Goal: Information Seeking & Learning: Learn about a topic

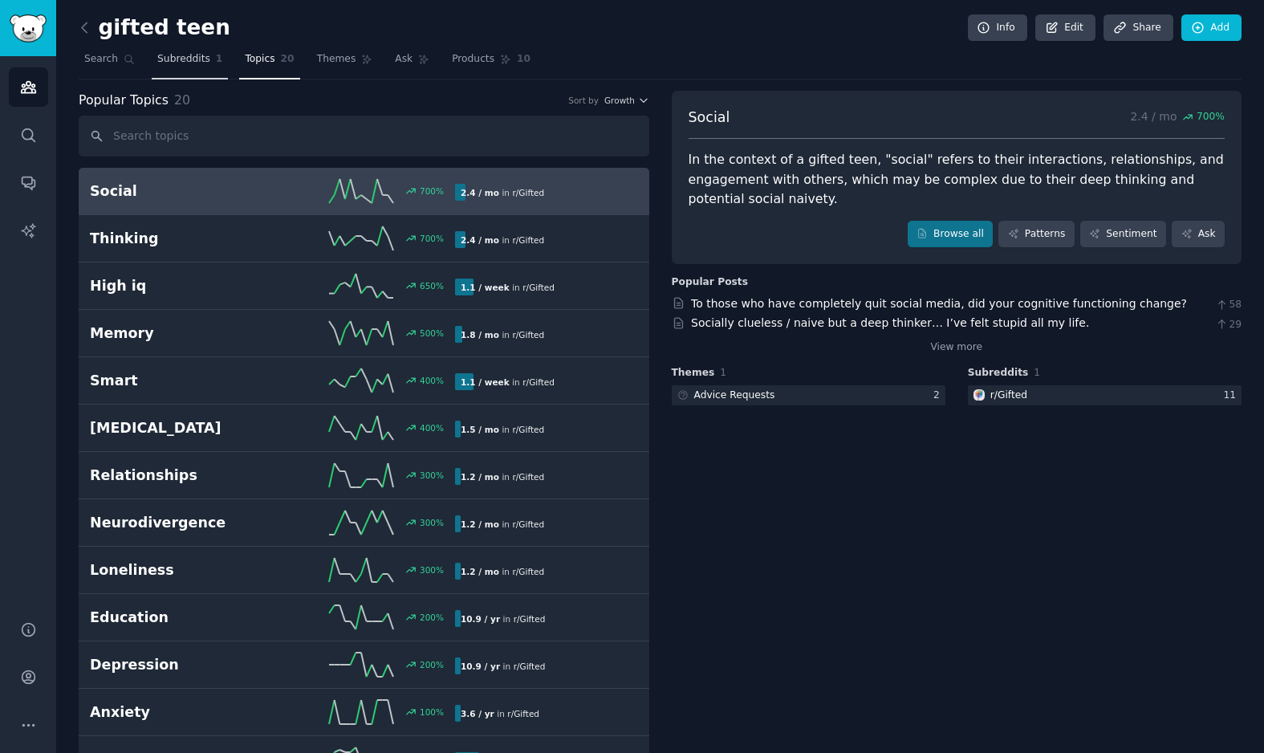
click at [181, 58] on span "Subreddits" at bounding box center [183, 59] width 53 height 14
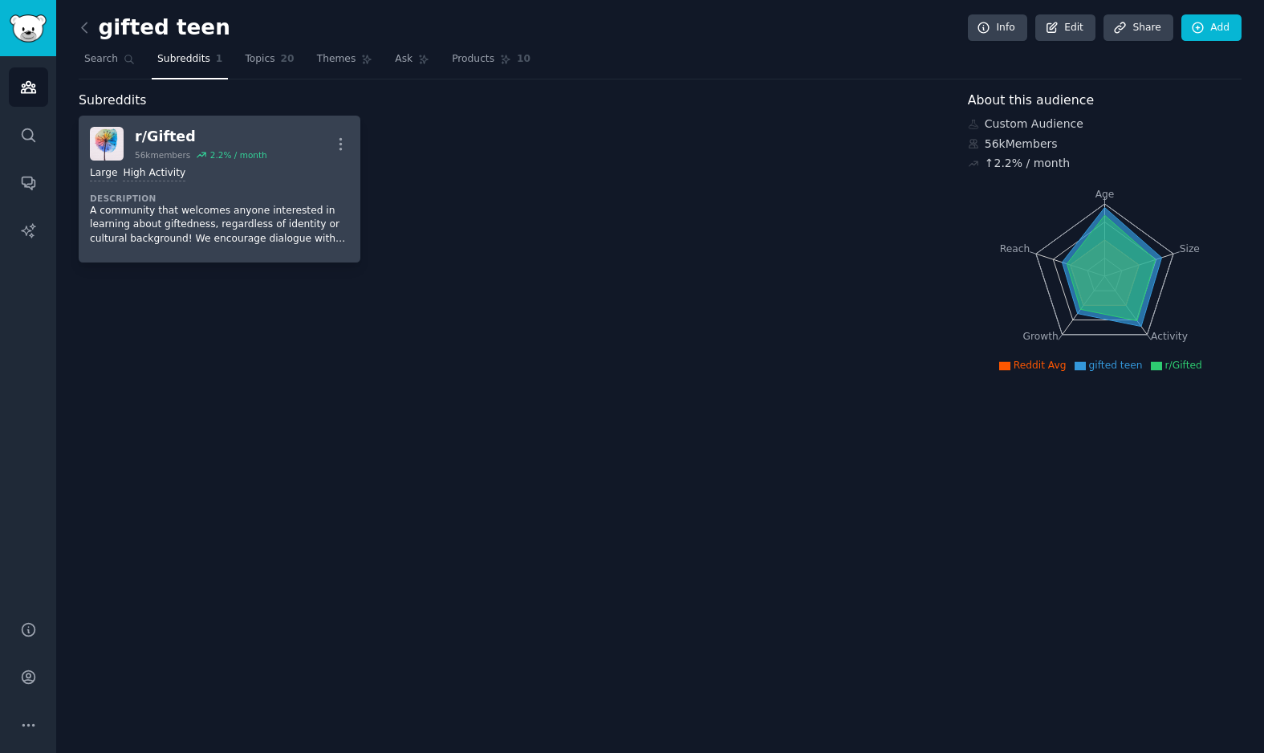
click at [219, 200] on dt "Description" at bounding box center [219, 198] width 259 height 11
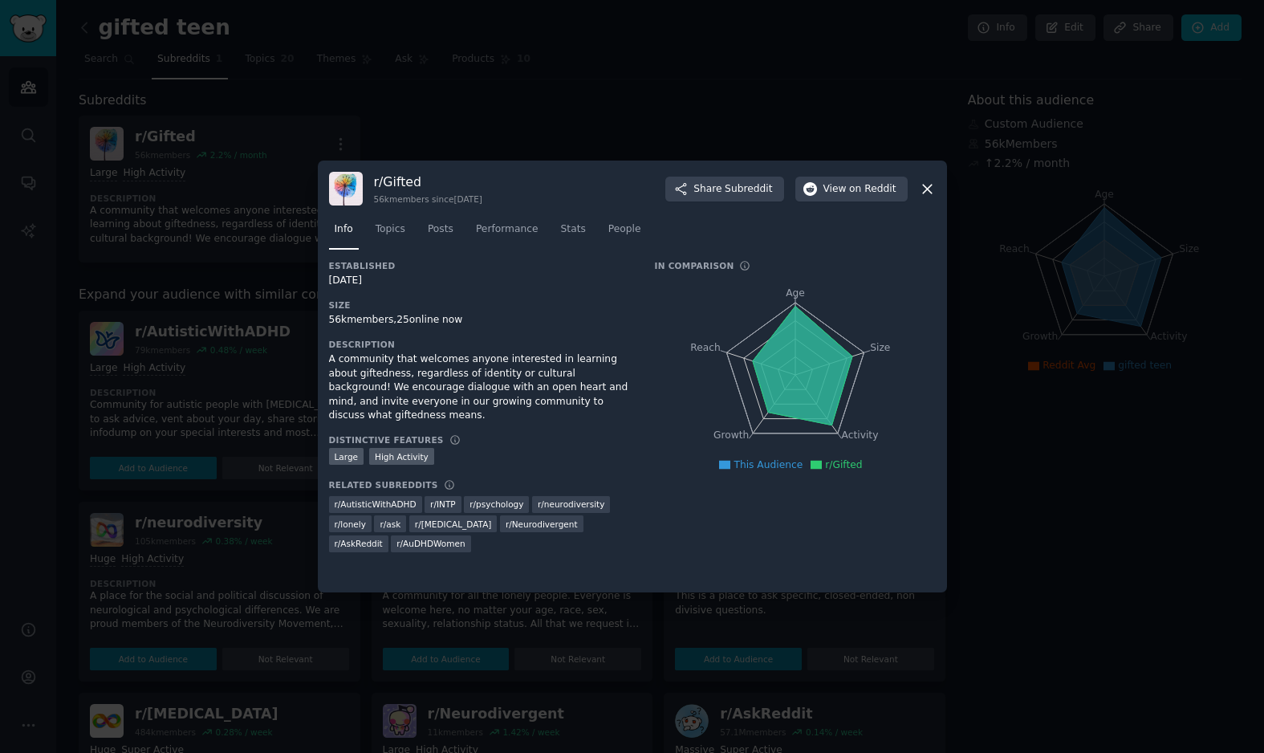
click at [628, 116] on div at bounding box center [632, 376] width 1264 height 753
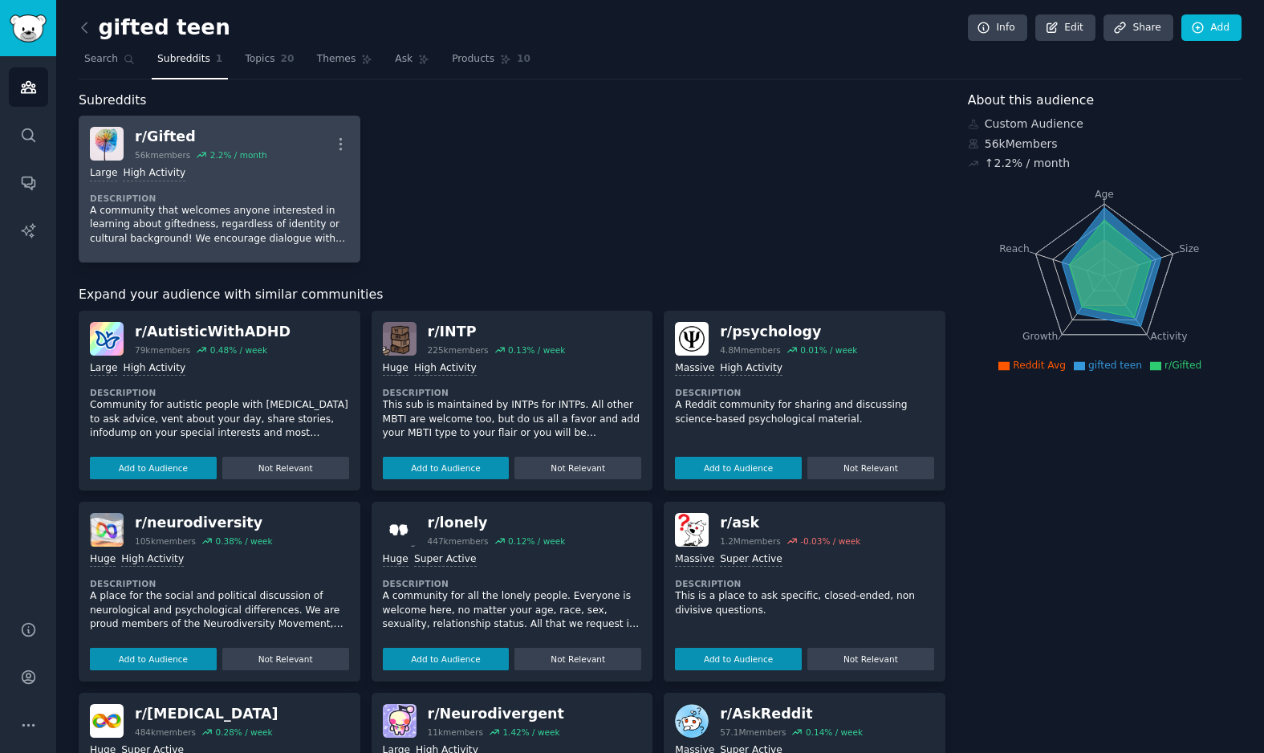
click at [228, 189] on div "Large High Activity Description A community that welcomes anyone interested in …" at bounding box center [219, 205] width 259 height 91
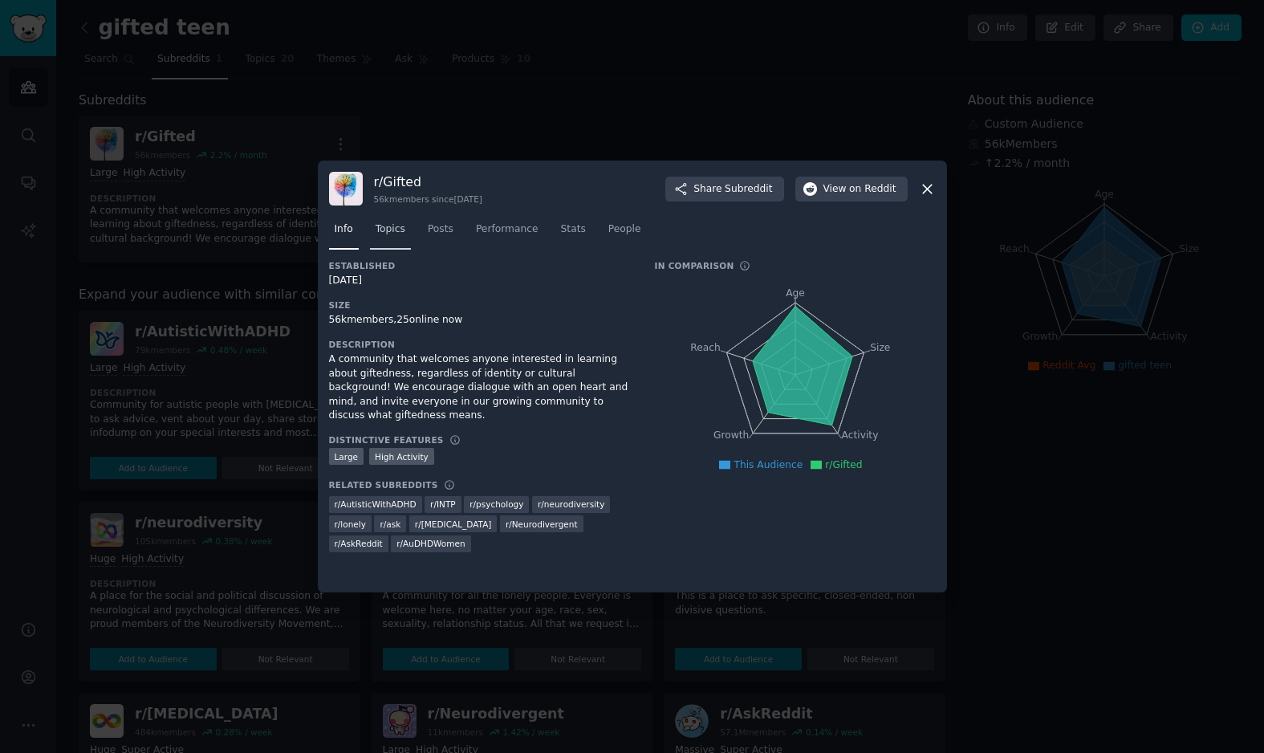
click at [389, 229] on span "Topics" at bounding box center [391, 229] width 30 height 14
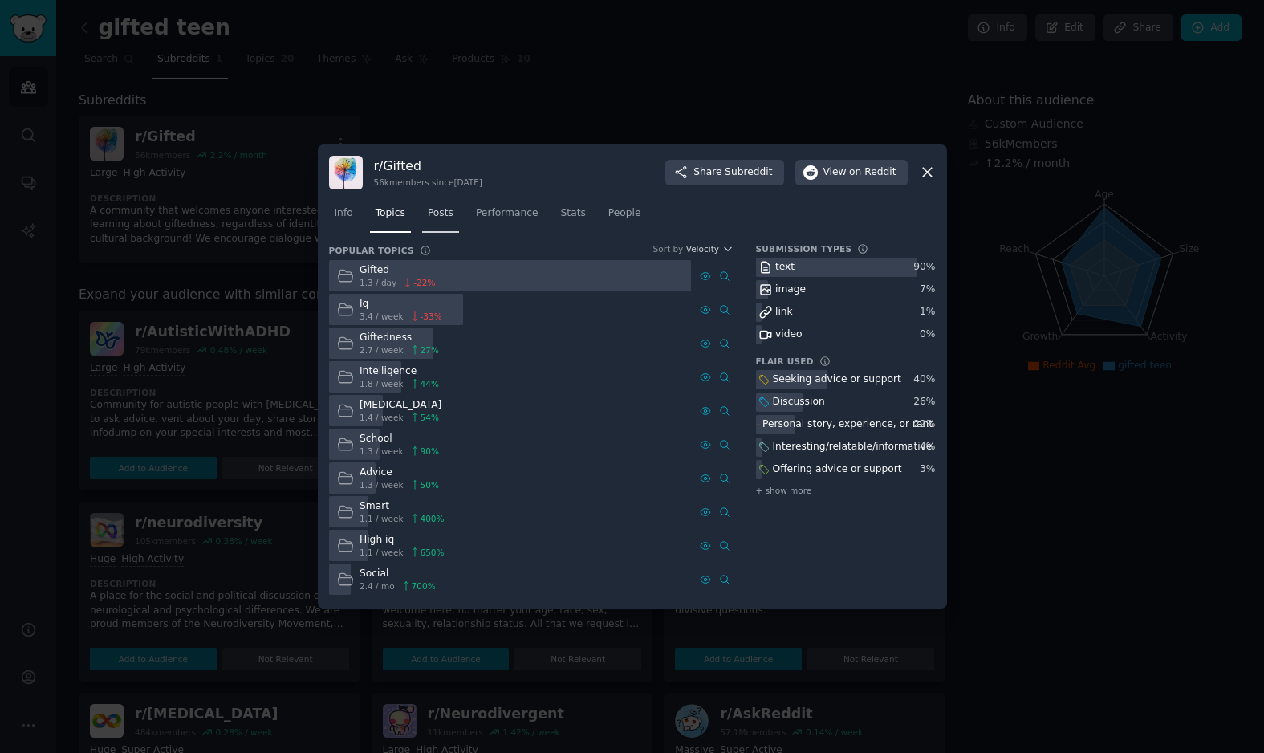
click at [441, 230] on link "Posts" at bounding box center [440, 217] width 37 height 33
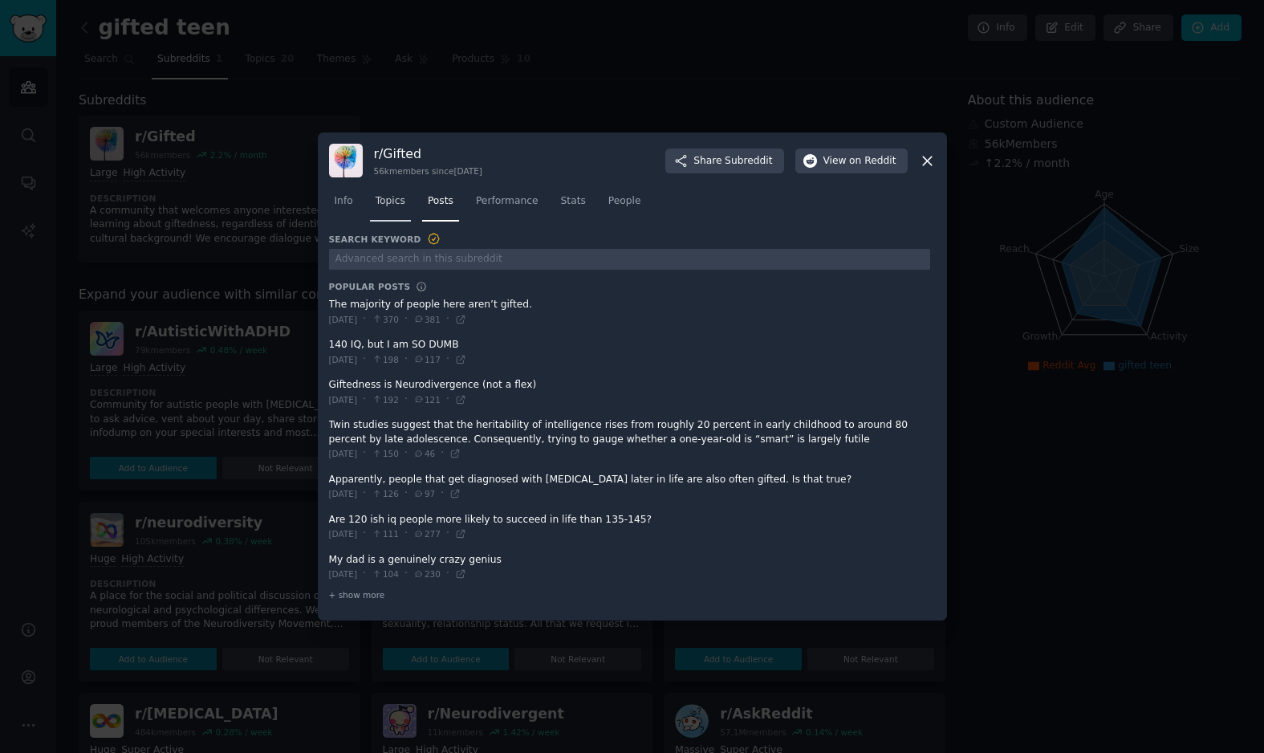
click at [391, 203] on span "Topics" at bounding box center [391, 201] width 30 height 14
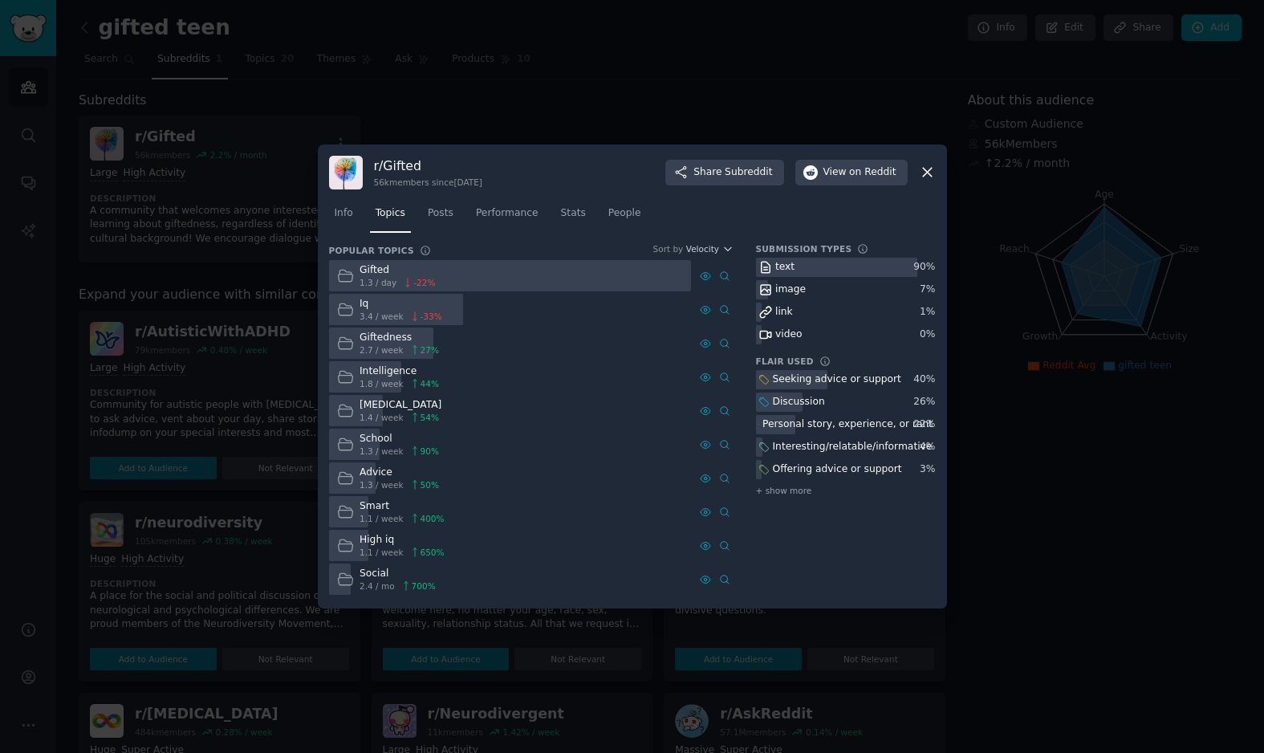
click at [357, 512] on div "Smart 1.1 / week 400 %" at bounding box center [391, 511] width 124 height 31
click at [432, 213] on span "Posts" at bounding box center [441, 213] width 26 height 14
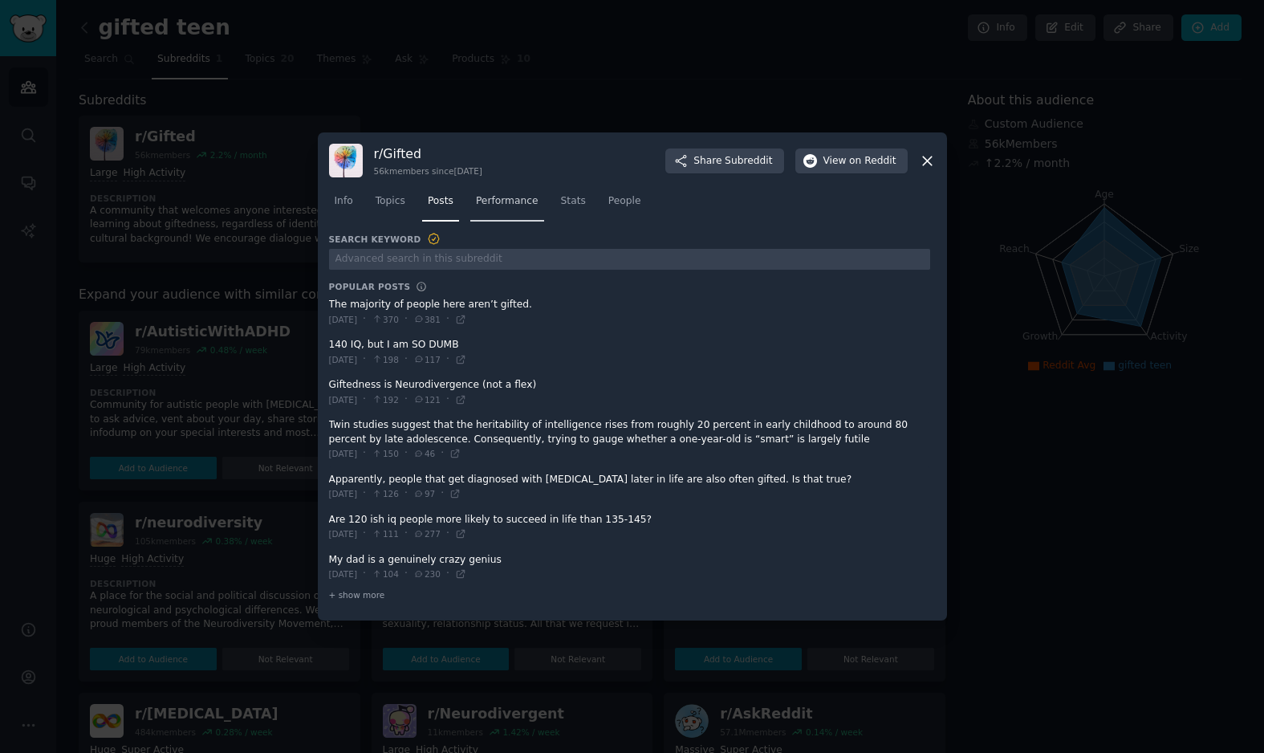
click at [495, 207] on span "Performance" at bounding box center [507, 201] width 63 height 14
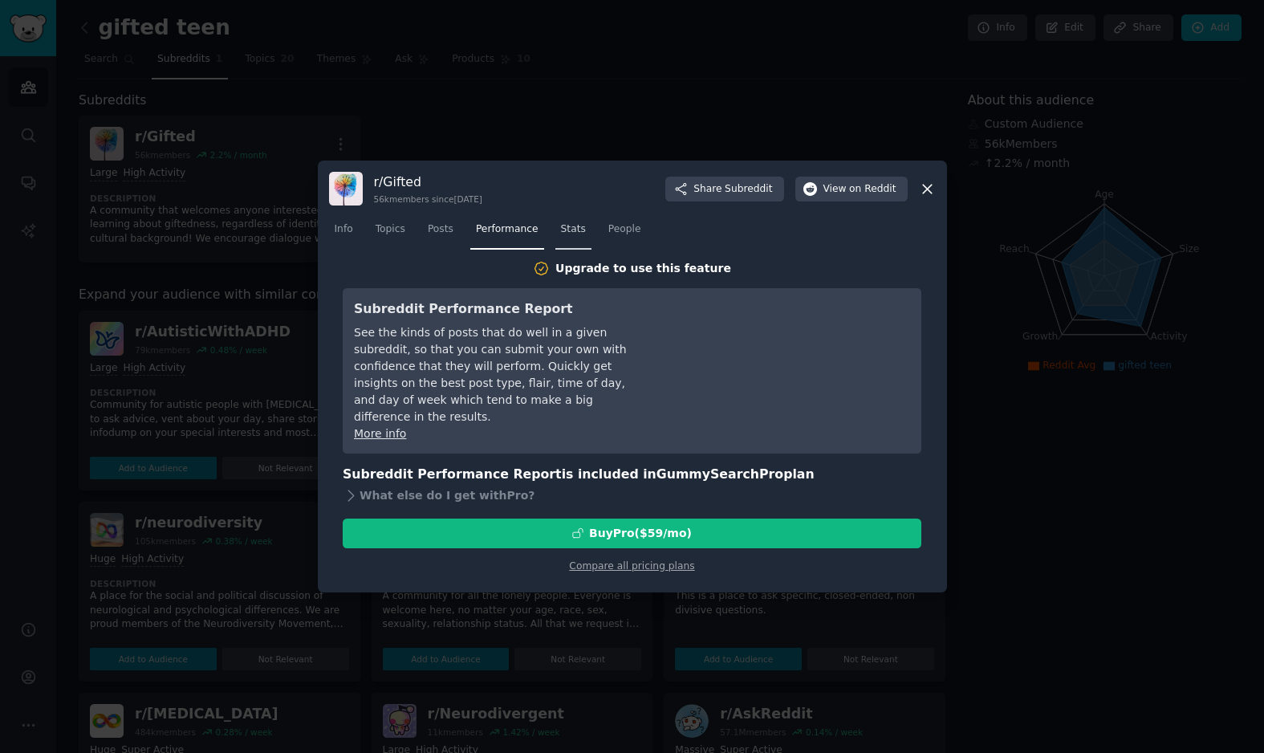
click at [575, 228] on span "Stats" at bounding box center [573, 229] width 25 height 14
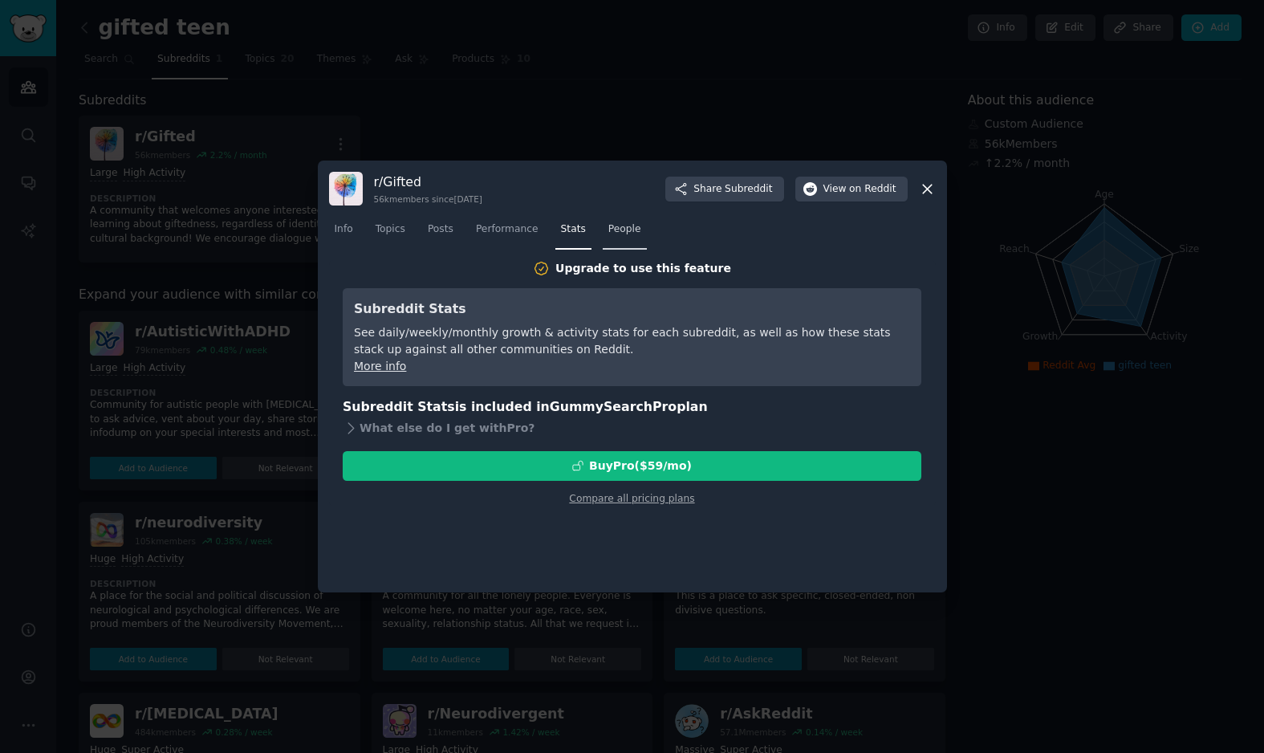
click at [630, 230] on span "People" at bounding box center [624, 229] width 33 height 14
click at [928, 186] on icon at bounding box center [927, 189] width 17 height 17
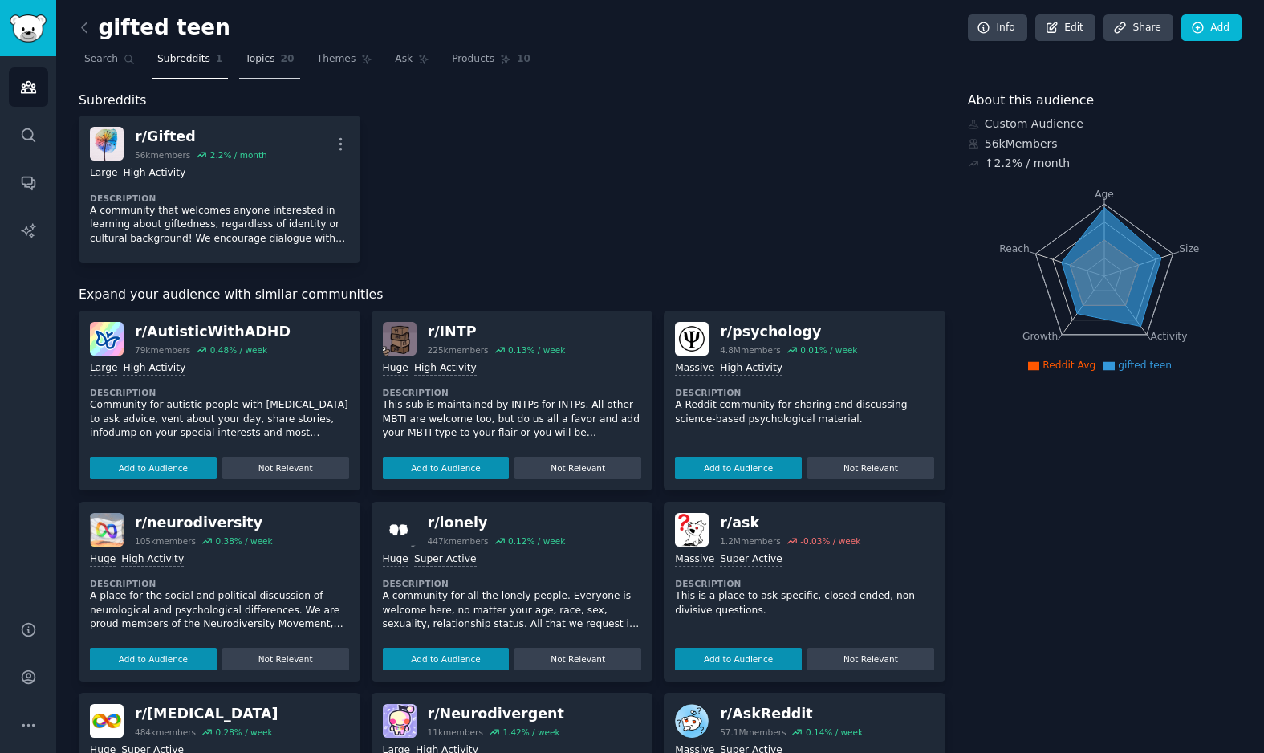
click at [266, 59] on span "Topics" at bounding box center [260, 59] width 30 height 14
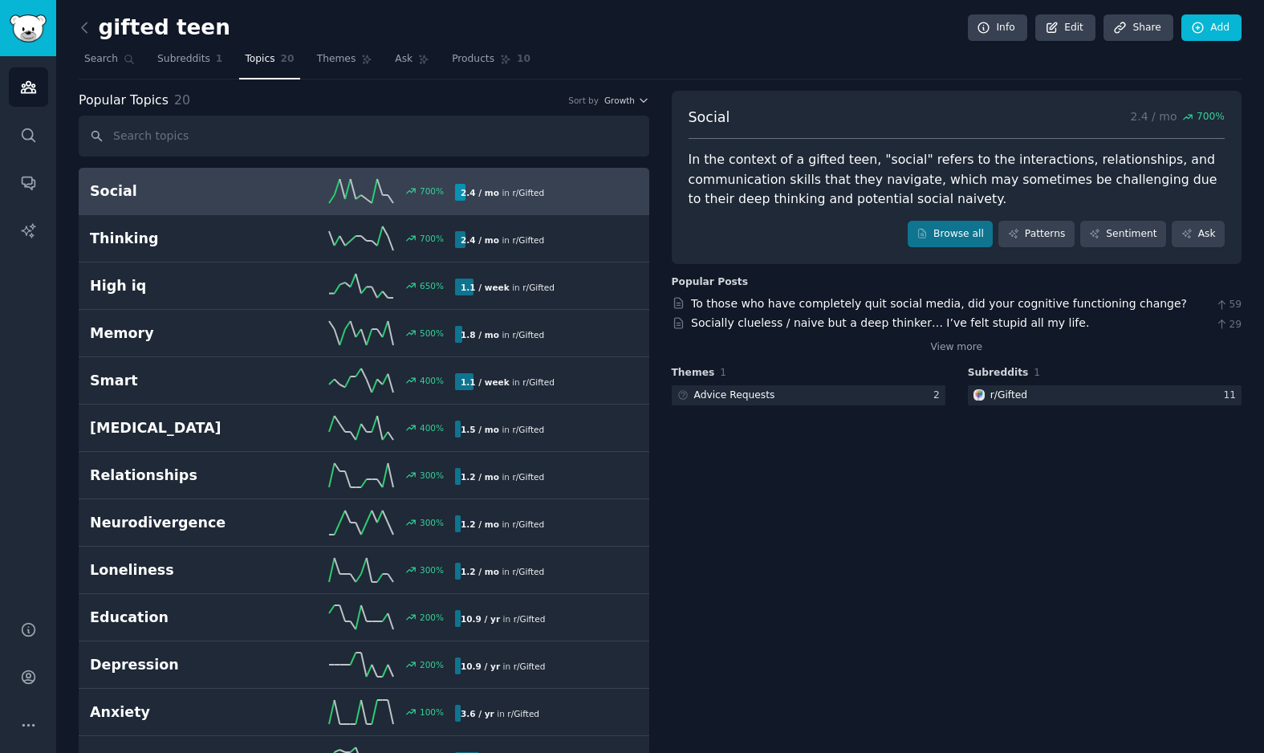
click at [552, 203] on link "Social 700 % 2.4 / mo in r/ Gifted" at bounding box center [364, 191] width 571 height 47
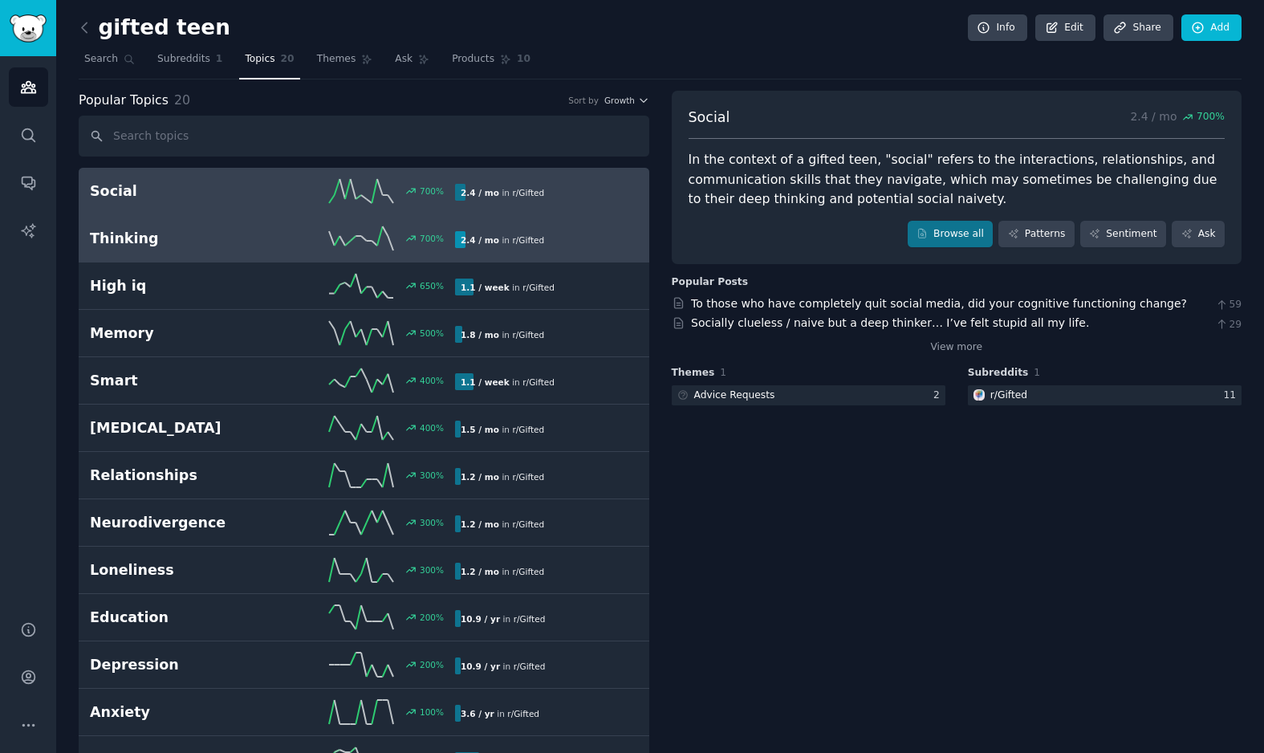
click at [549, 239] on div "2.4 / mo in r/ Gifted" at bounding box center [541, 239] width 172 height 17
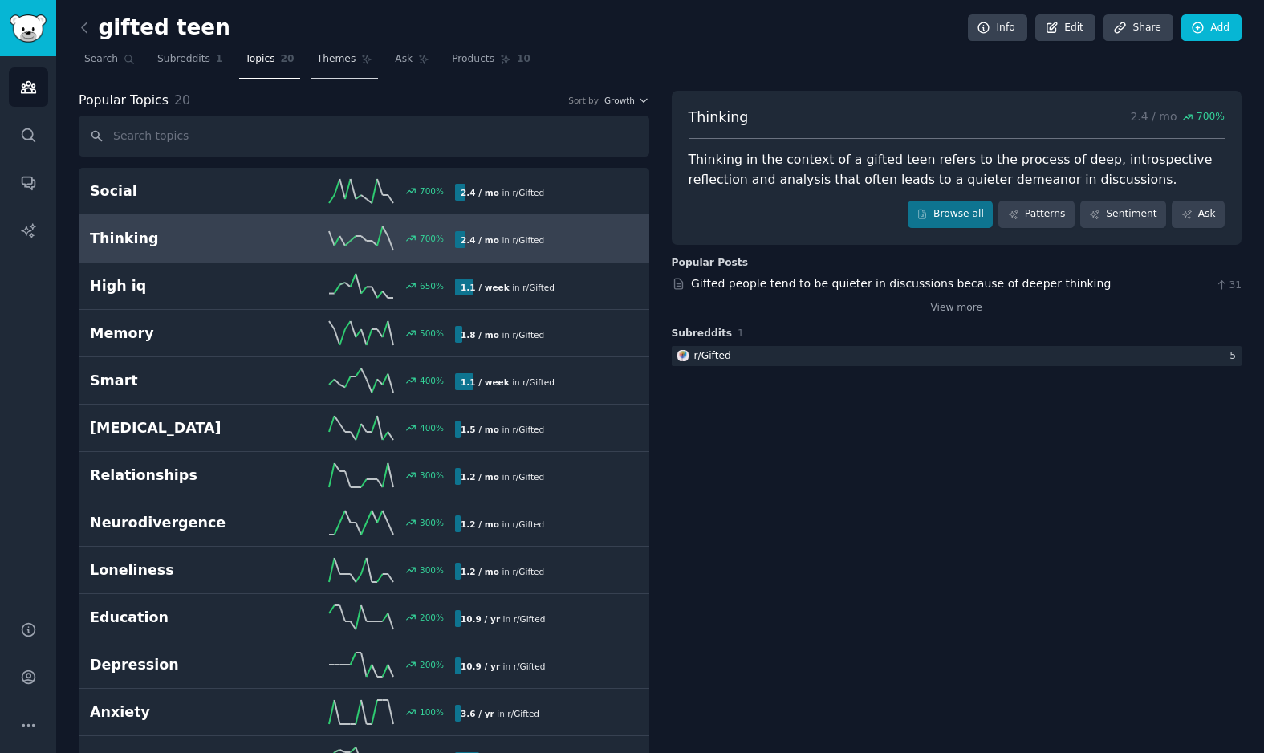
click at [324, 59] on span "Themes" at bounding box center [336, 59] width 39 height 14
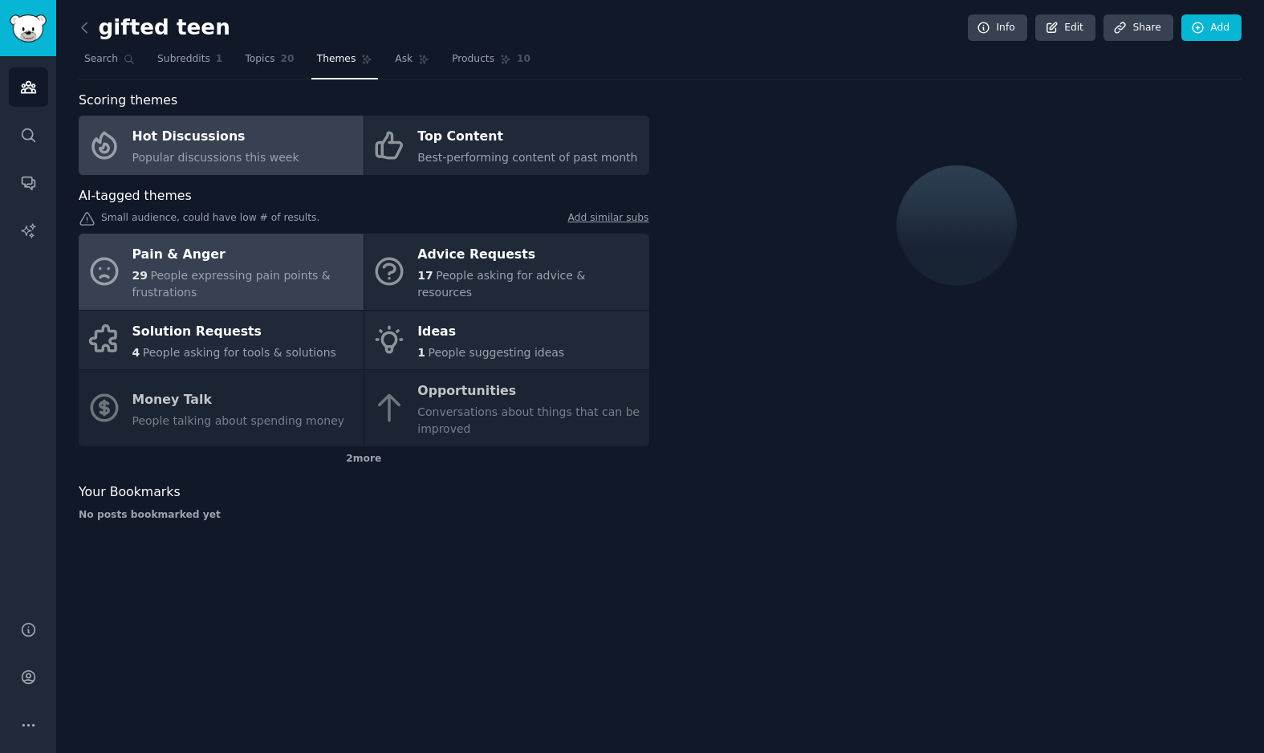
click at [214, 281] on div "29 People expressing pain points & frustrations" at bounding box center [243, 284] width 223 height 34
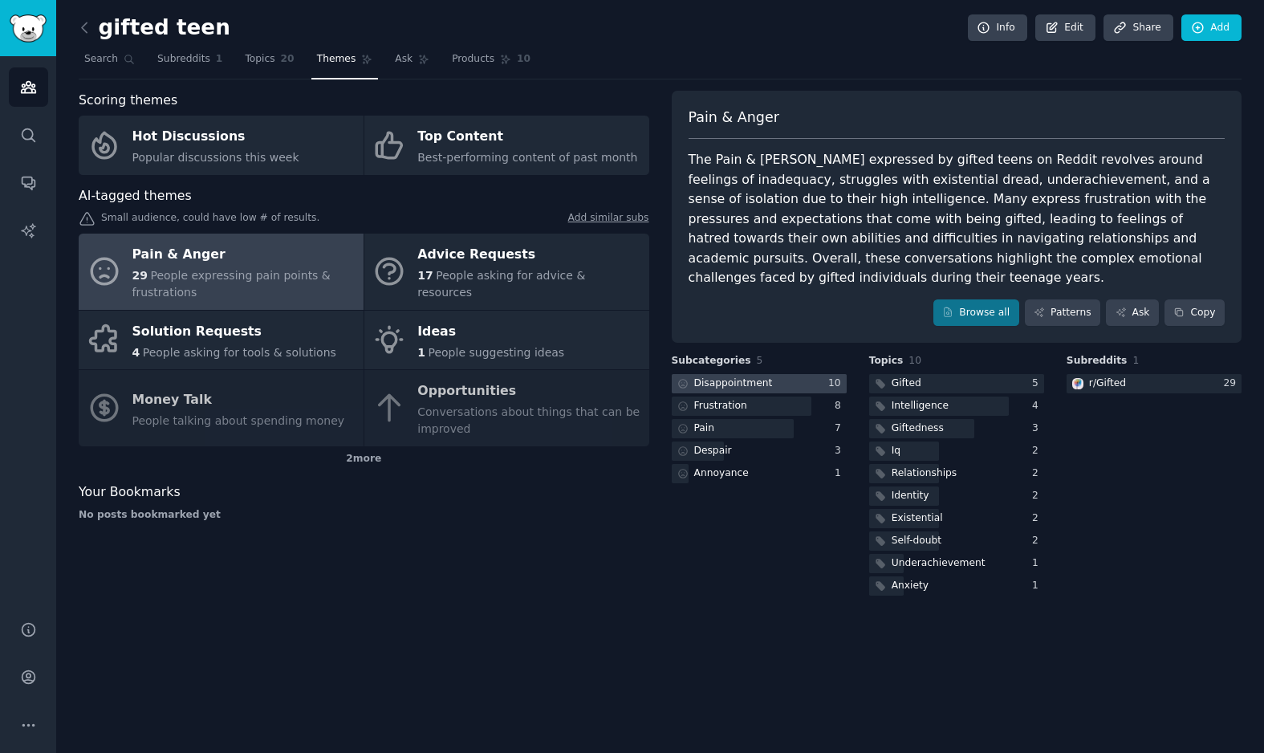
click at [751, 379] on div "Disappointment" at bounding box center [733, 383] width 79 height 14
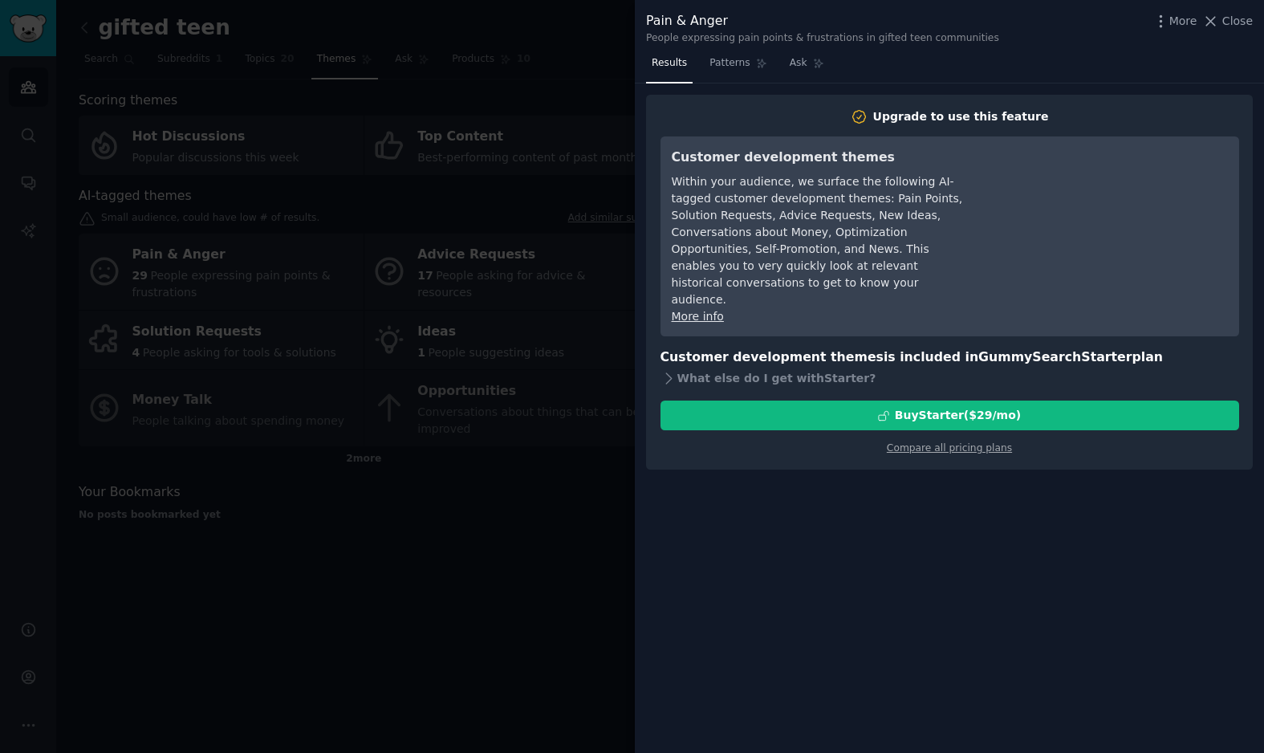
click at [615, 301] on div at bounding box center [632, 376] width 1264 height 753
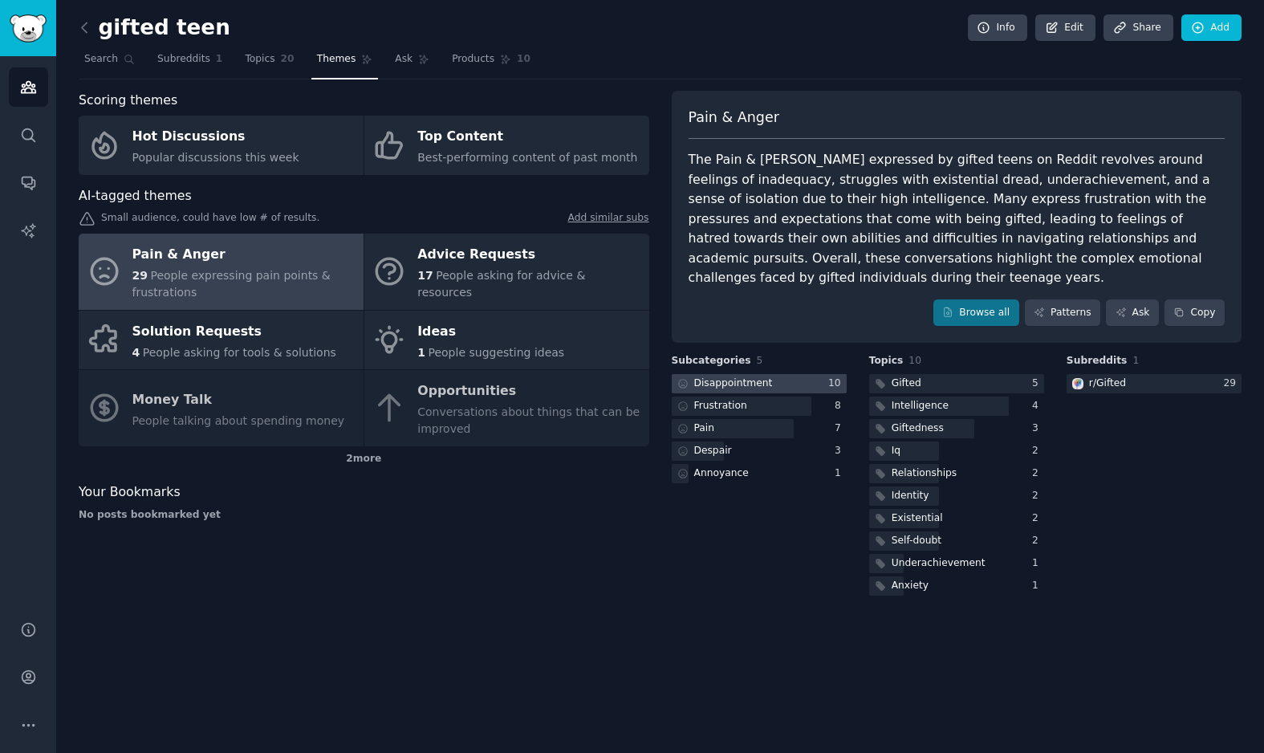
click at [721, 383] on div "Disappointment" at bounding box center [733, 383] width 79 height 14
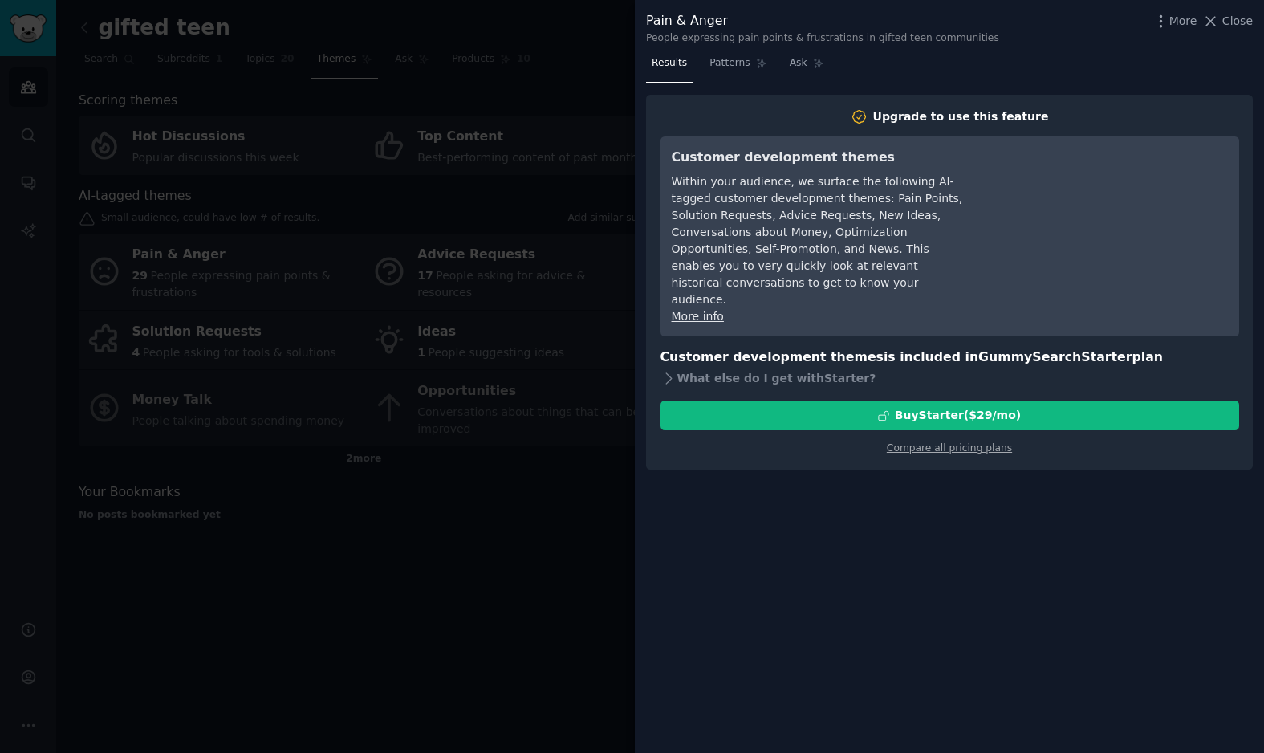
click at [626, 276] on div at bounding box center [632, 376] width 1264 height 753
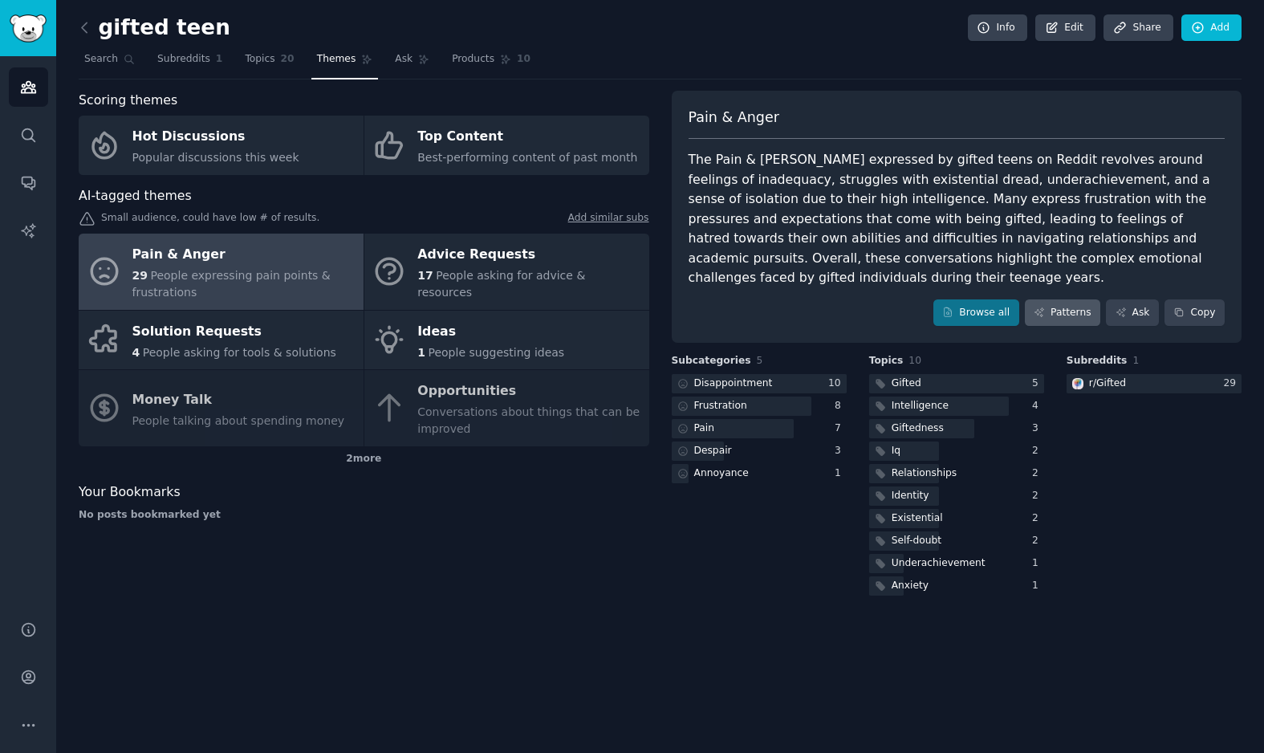
click at [1072, 308] on link "Patterns" at bounding box center [1062, 312] width 75 height 27
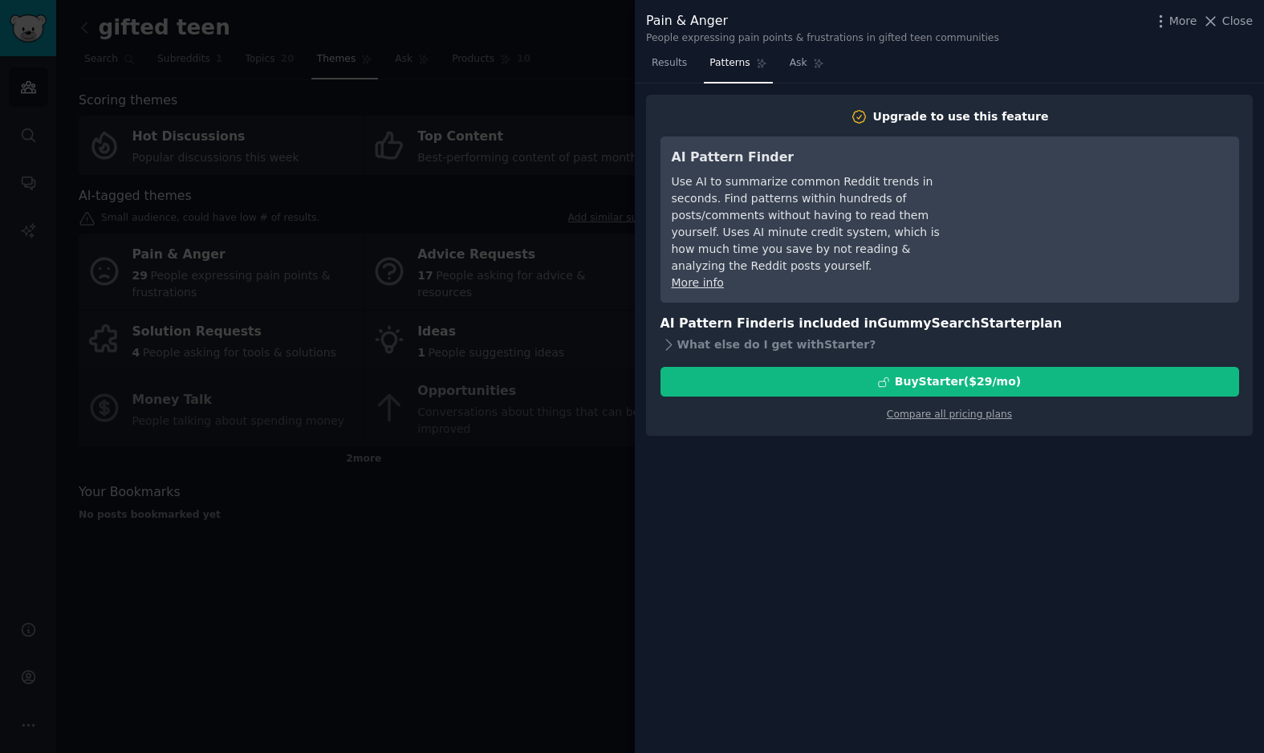
click at [587, 186] on div at bounding box center [632, 376] width 1264 height 753
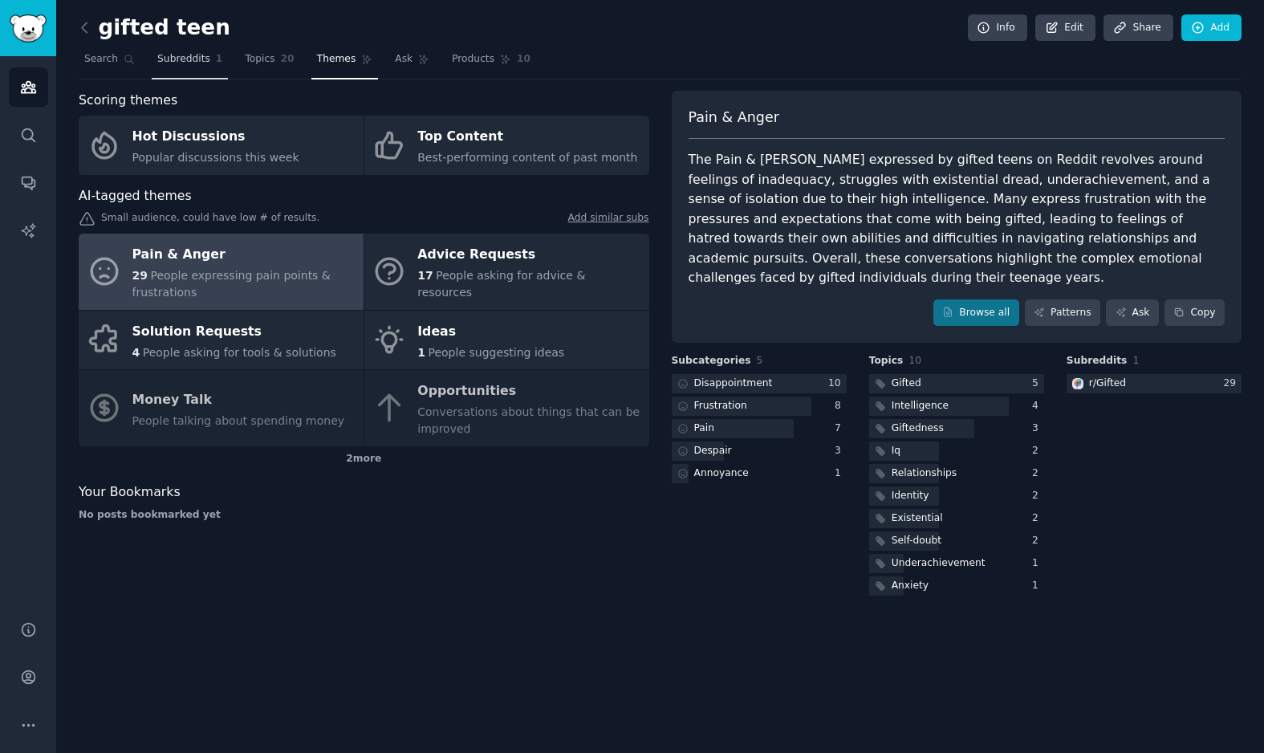
click at [180, 55] on span "Subreddits" at bounding box center [183, 59] width 53 height 14
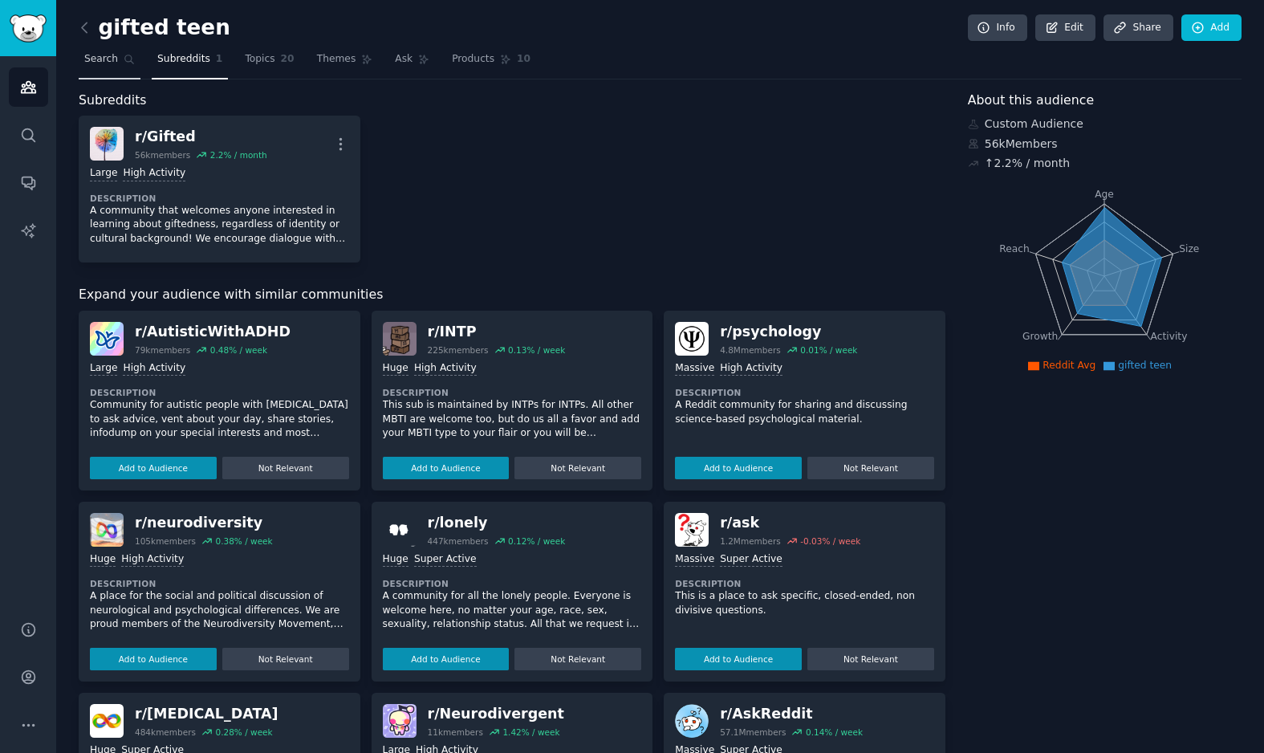
click at [99, 57] on span "Search" at bounding box center [101, 59] width 34 height 14
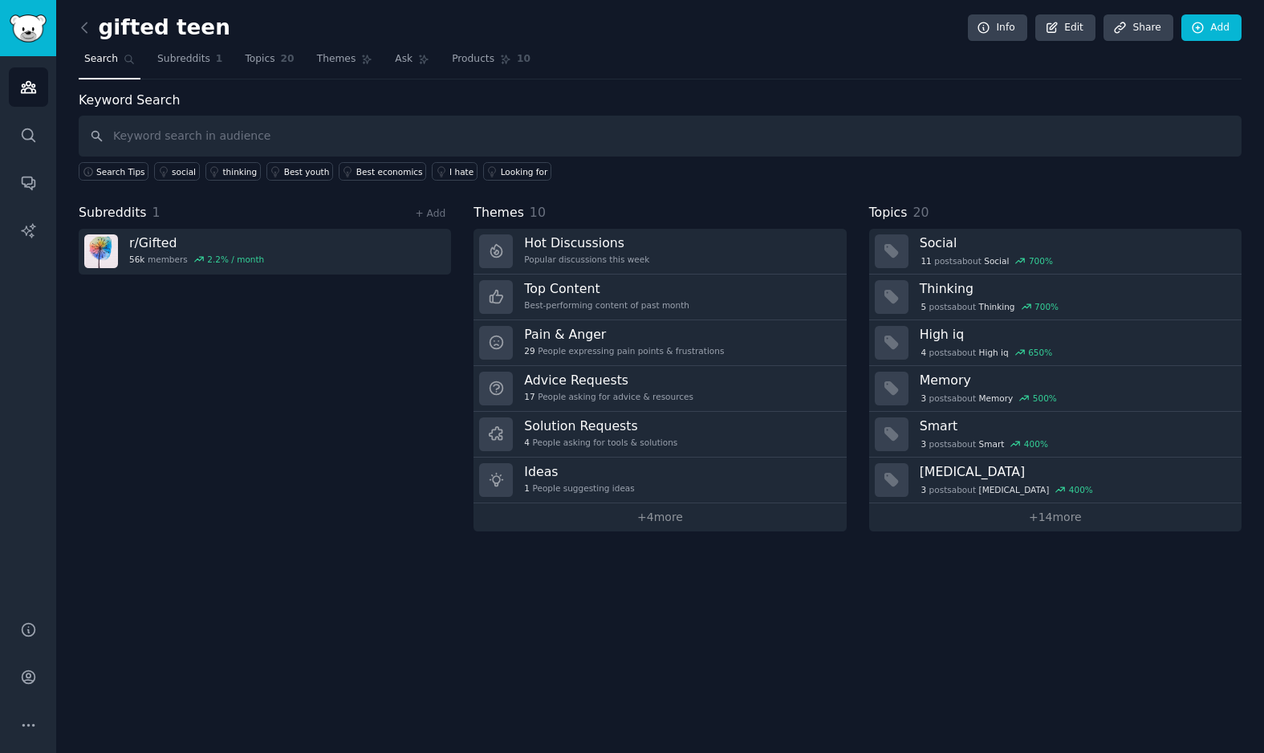
click at [152, 136] on input "text" at bounding box center [660, 136] width 1163 height 41
type input "gifted"
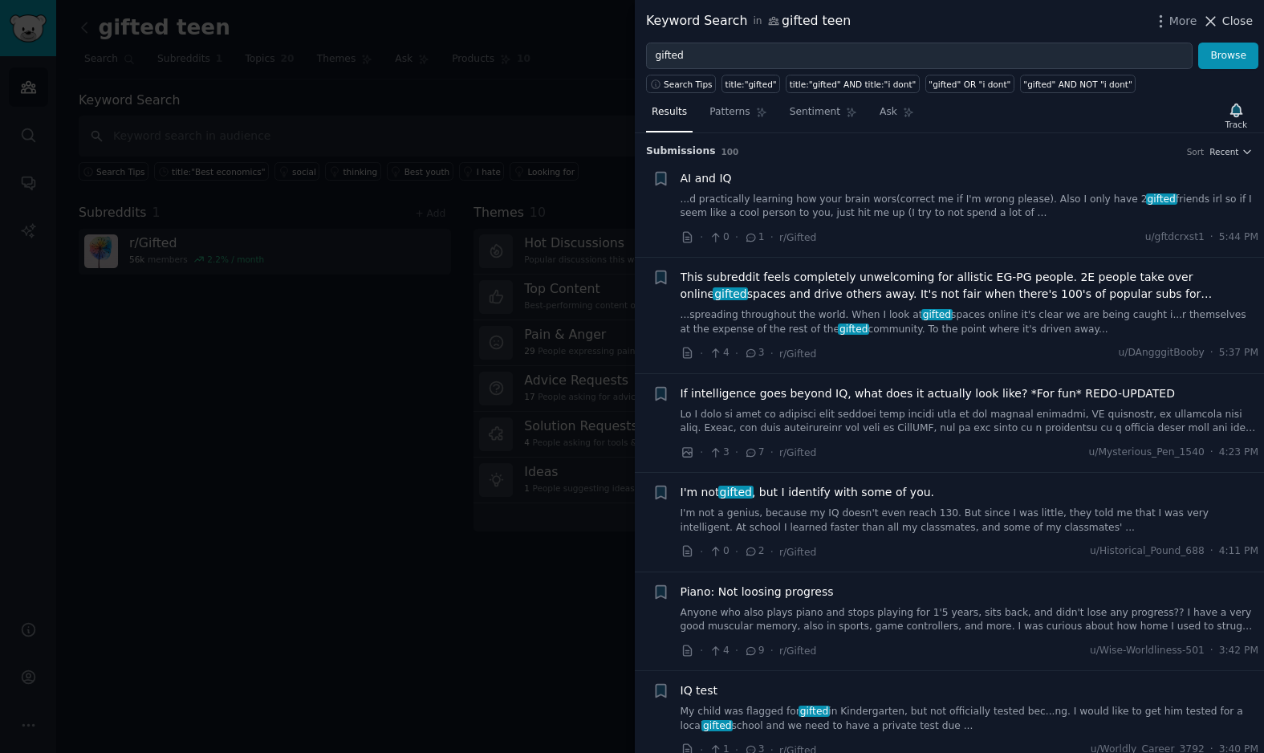
click at [1224, 20] on span "Close" at bounding box center [1237, 21] width 30 height 17
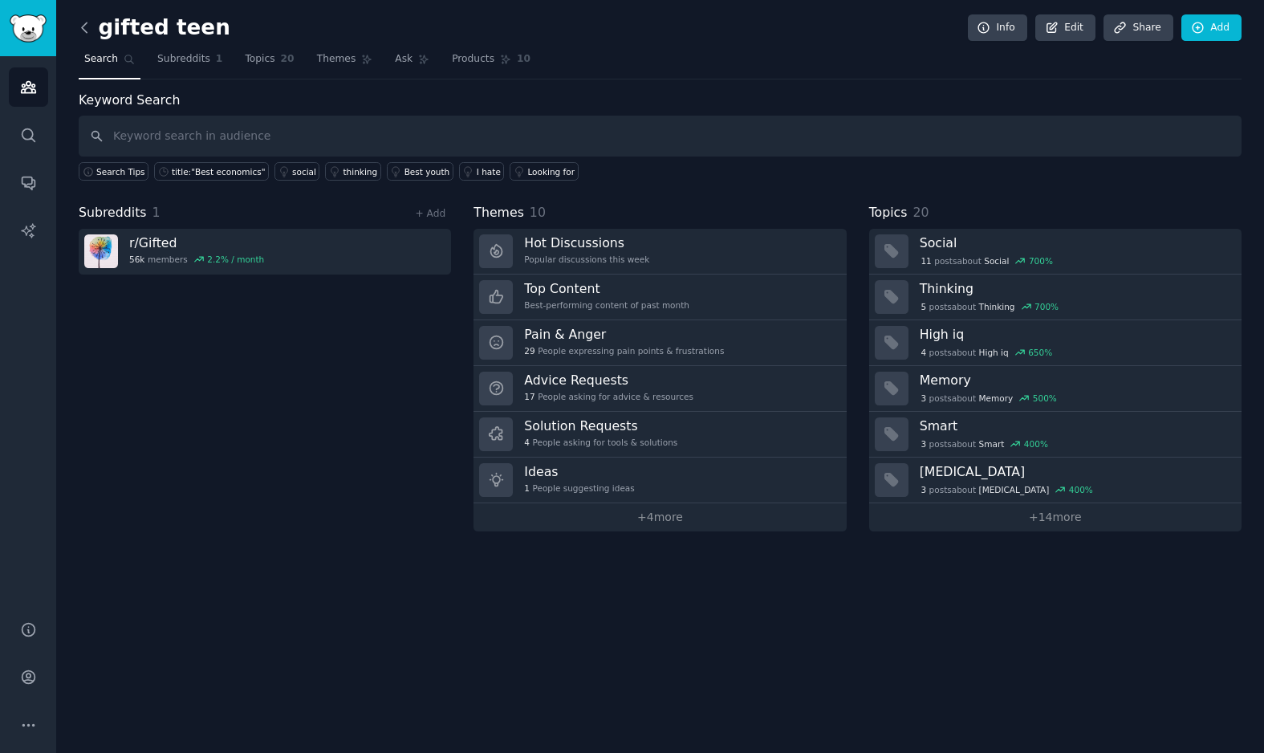
click at [79, 29] on icon at bounding box center [84, 27] width 17 height 17
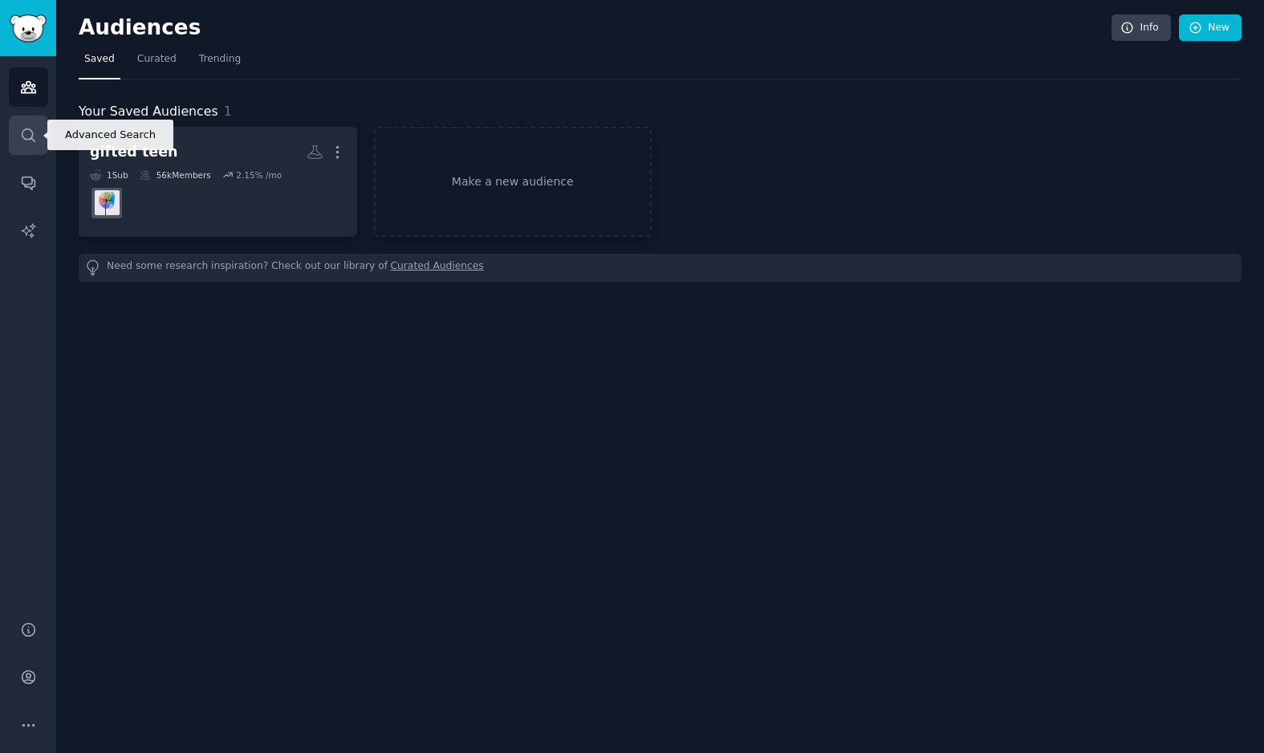
click at [26, 143] on icon "Sidebar" at bounding box center [28, 135] width 17 height 17
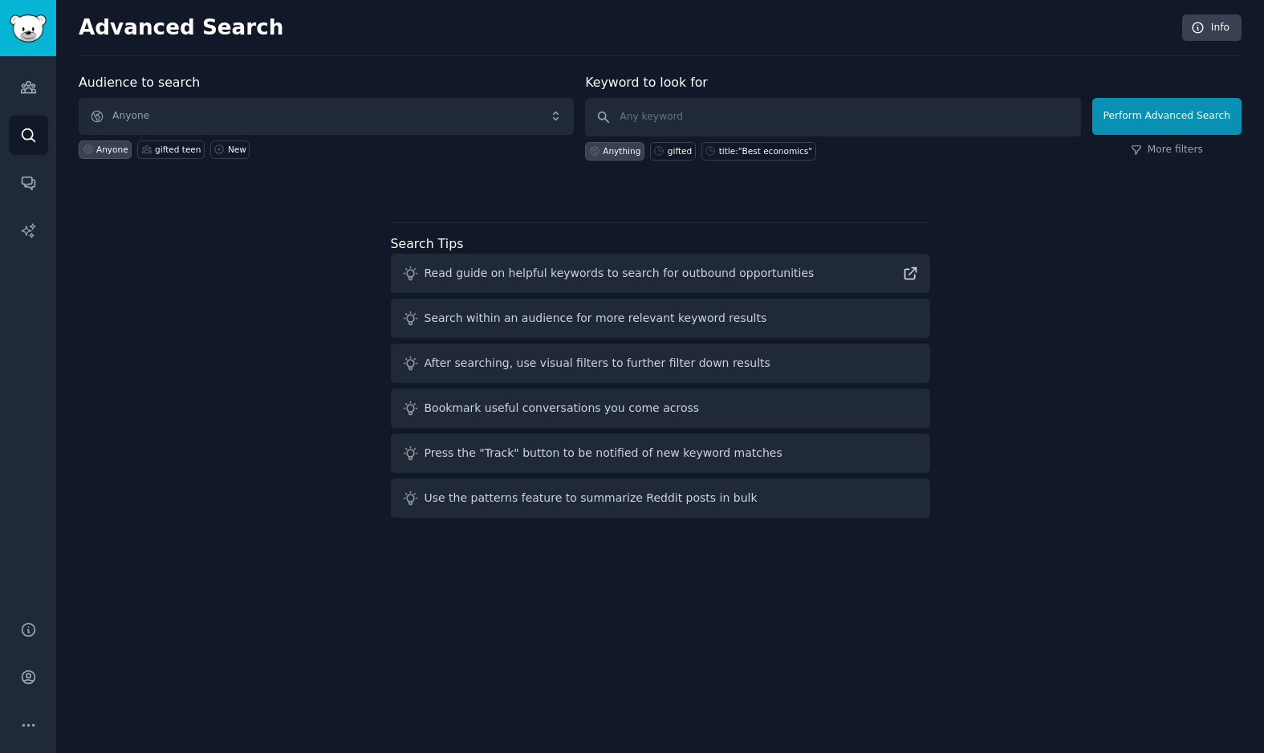
click at [152, 112] on span "Anyone" at bounding box center [326, 116] width 495 height 37
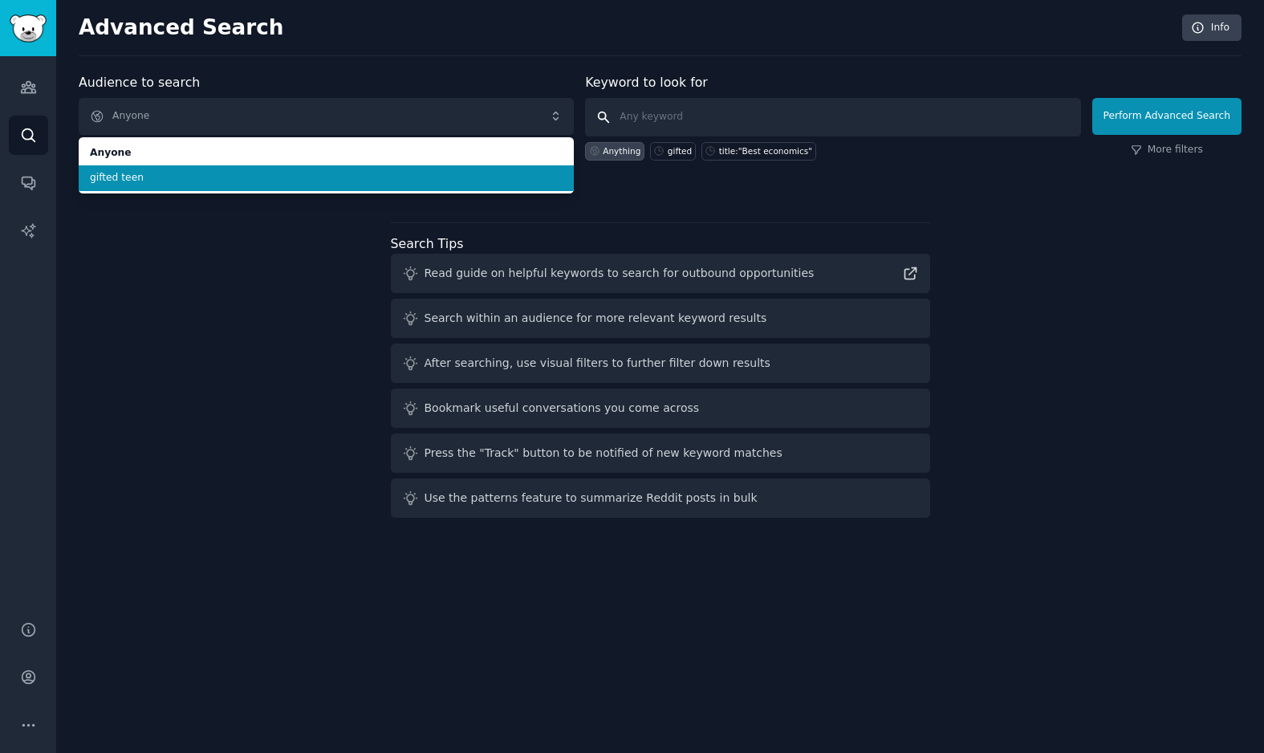
click at [676, 109] on input "text" at bounding box center [832, 117] width 495 height 39
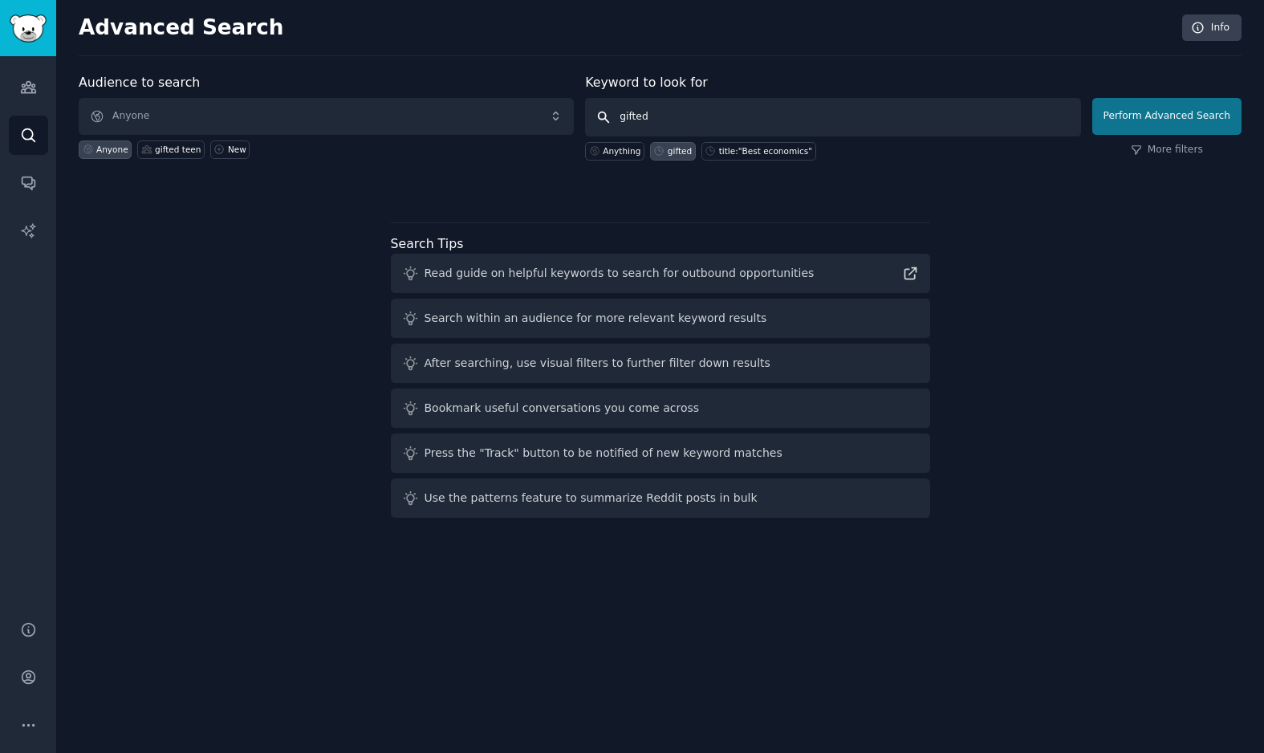
type input "gifted"
click at [1136, 124] on button "Perform Advanced Search" at bounding box center [1166, 116] width 149 height 37
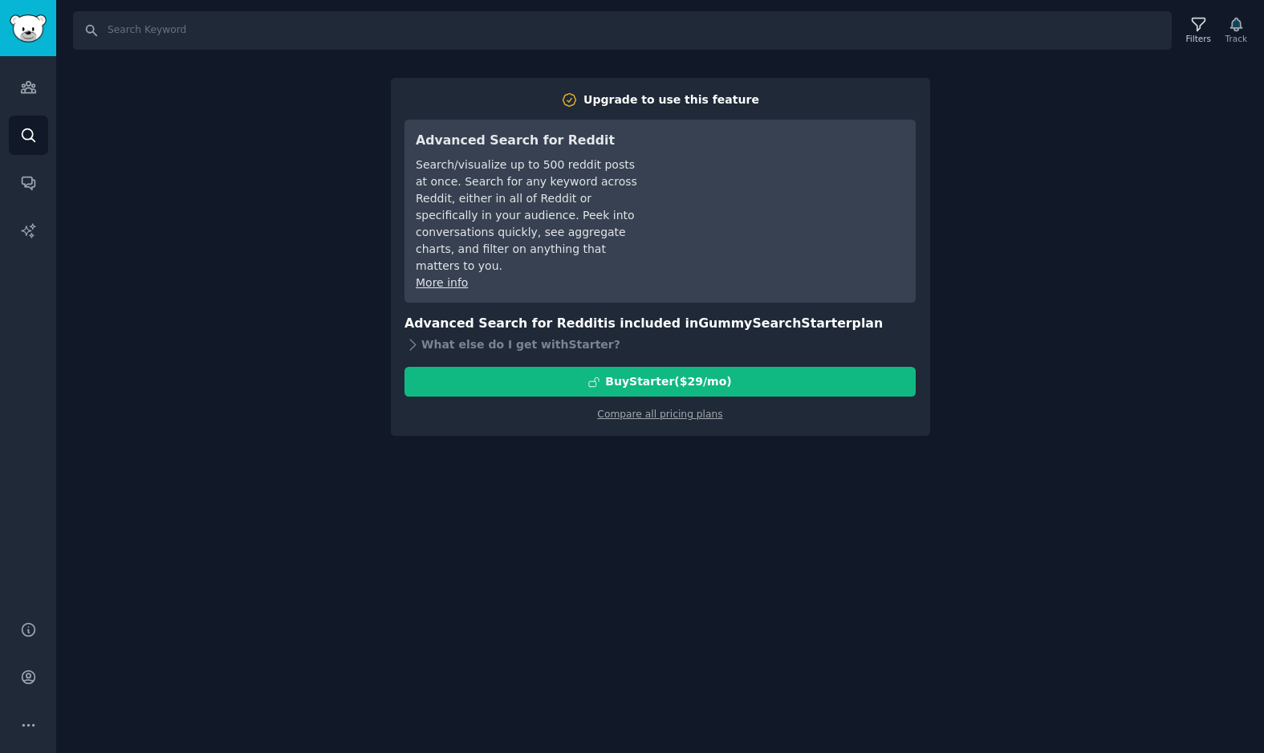
click at [714, 461] on div "Search Filters Track Upgrade to use this feature Advanced Search for Reddit Sea…" at bounding box center [660, 376] width 1208 height 753
click at [1188, 94] on div "Search Filters Track Upgrade to use this feature Advanced Search for Reddit Sea…" at bounding box center [660, 376] width 1208 height 753
click at [960, 118] on div "Search Filters Track Upgrade to use this feature Advanced Search for Reddit Sea…" at bounding box center [660, 376] width 1208 height 753
click at [1040, 100] on div "Search Filters Track Upgrade to use this feature Advanced Search for Reddit Sea…" at bounding box center [660, 376] width 1208 height 753
click at [120, 189] on div "Search Filters Track Upgrade to use this feature Advanced Search for Reddit Sea…" at bounding box center [660, 376] width 1208 height 753
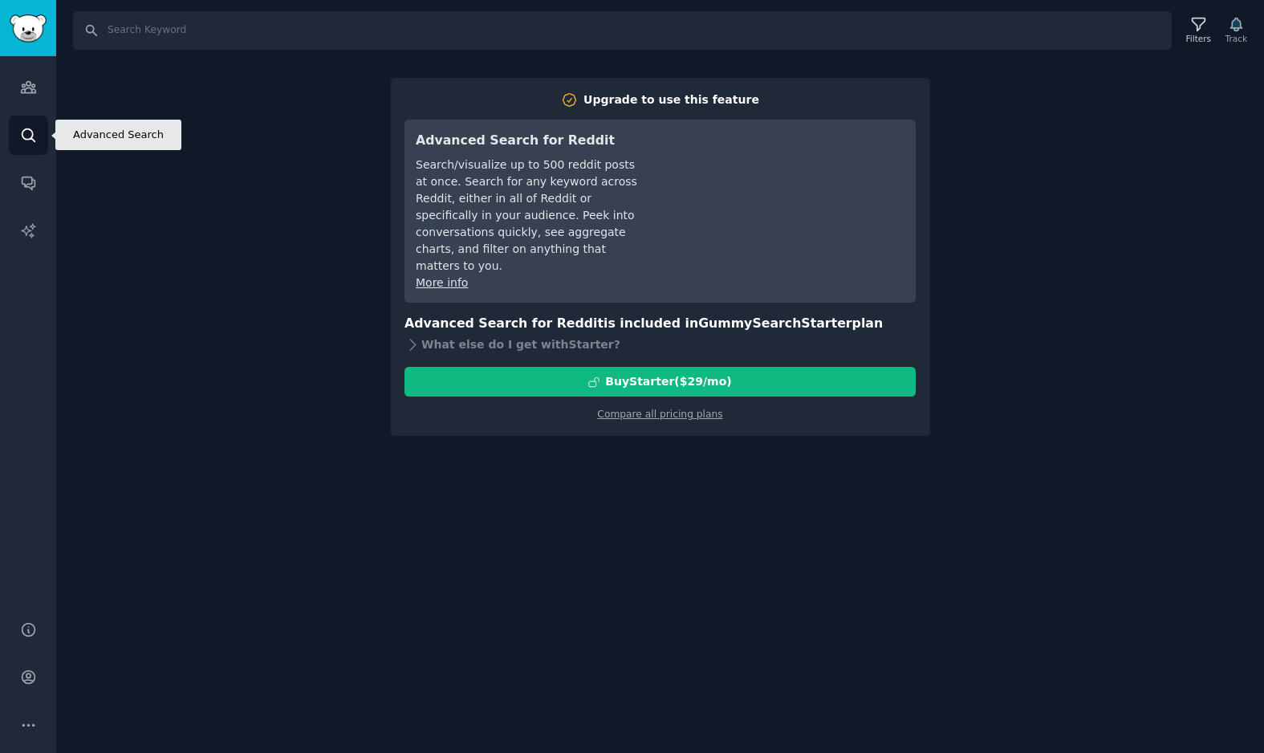
click at [27, 133] on icon "Sidebar" at bounding box center [28, 135] width 17 height 17
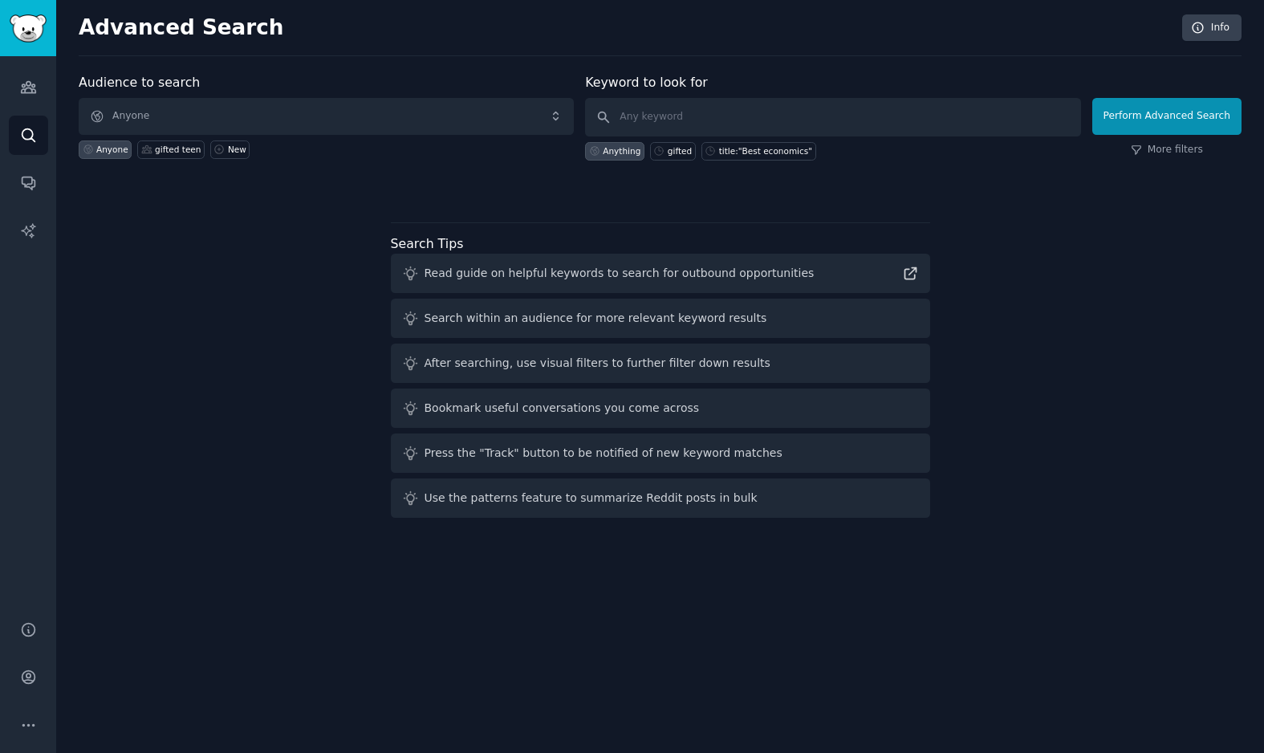
click at [36, 27] on img "Sidebar" at bounding box center [28, 28] width 37 height 28
